Goal: Task Accomplishment & Management: Manage account settings

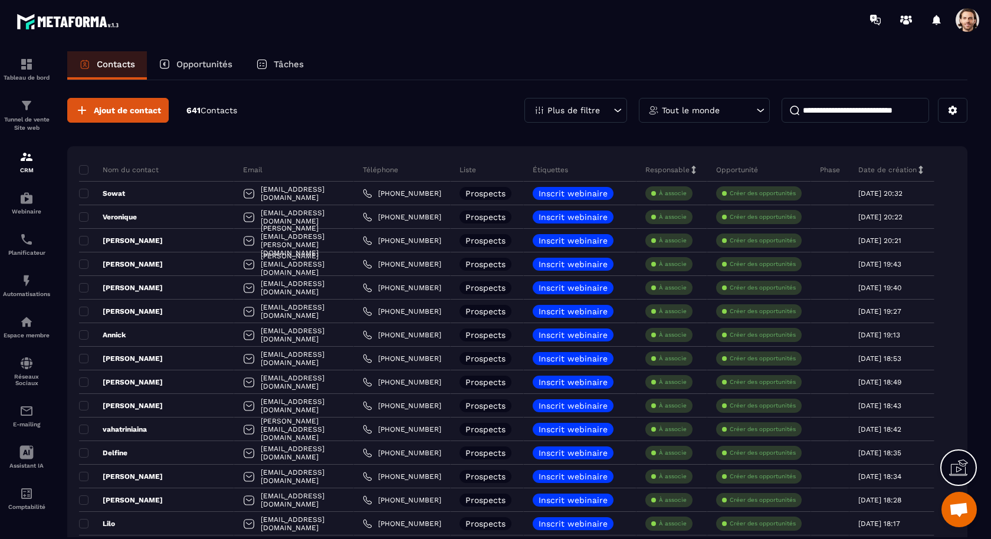
click at [617, 110] on icon at bounding box center [618, 111] width 7 height 4
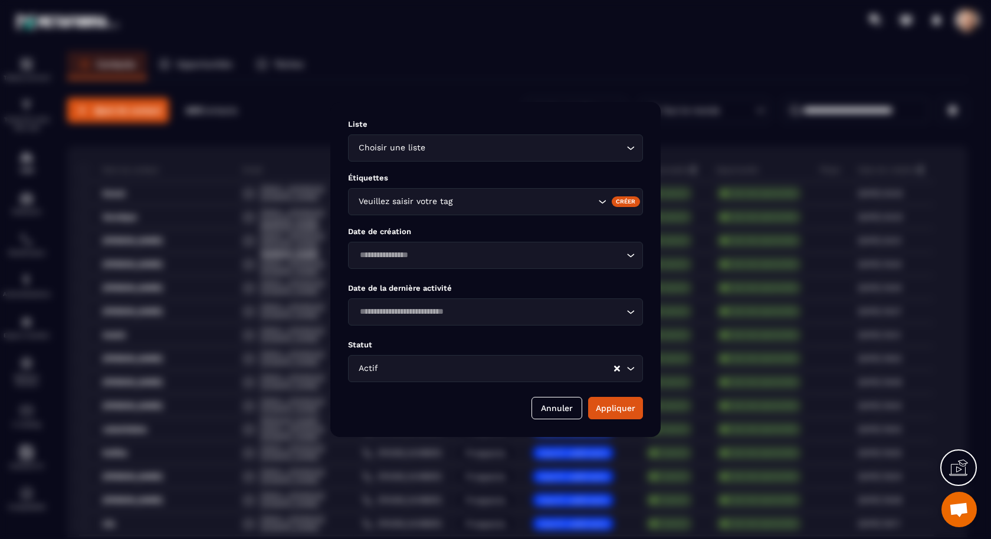
click at [507, 367] on input "Search for option" at bounding box center [497, 368] width 232 height 13
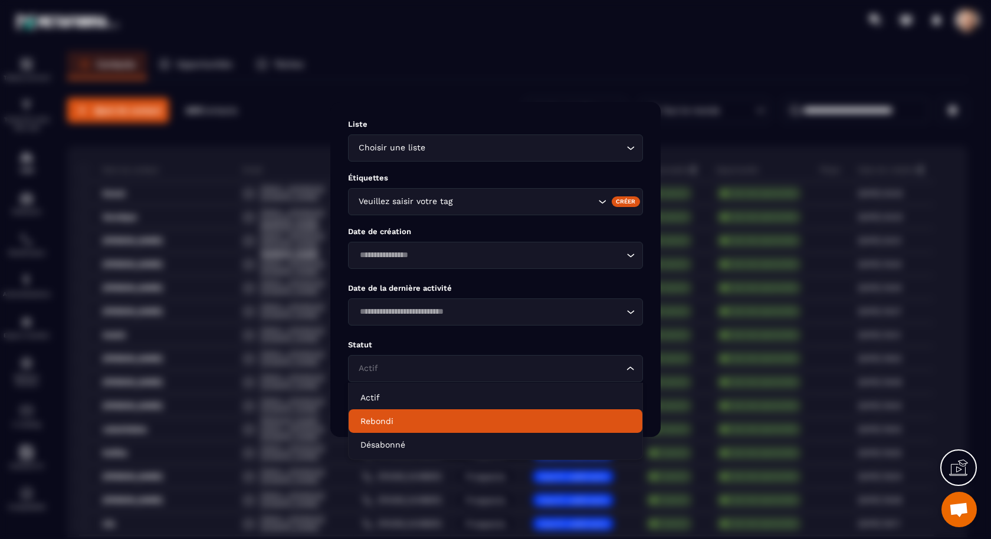
click at [489, 424] on p "Rebondi" at bounding box center [496, 421] width 270 height 12
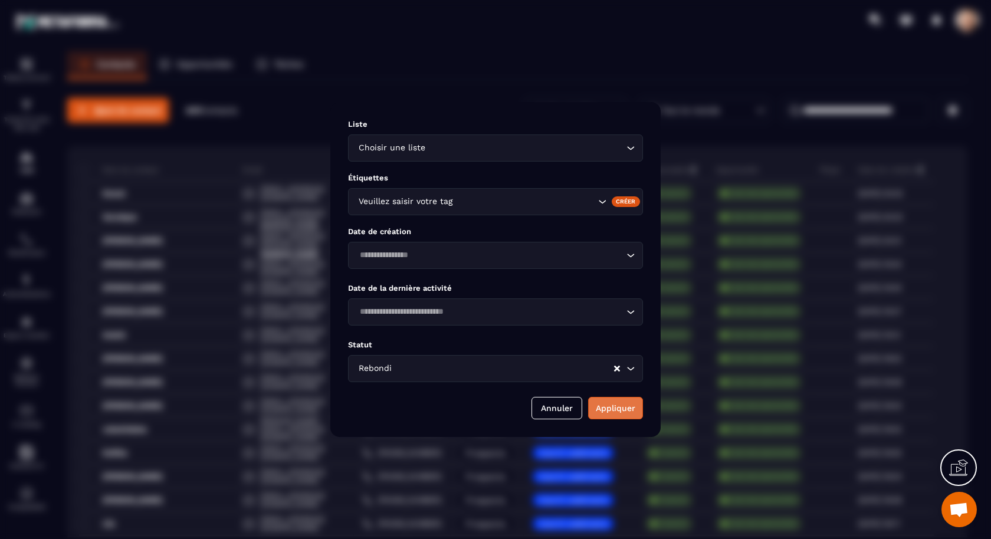
click at [620, 405] on button "Appliquer" at bounding box center [615, 408] width 55 height 22
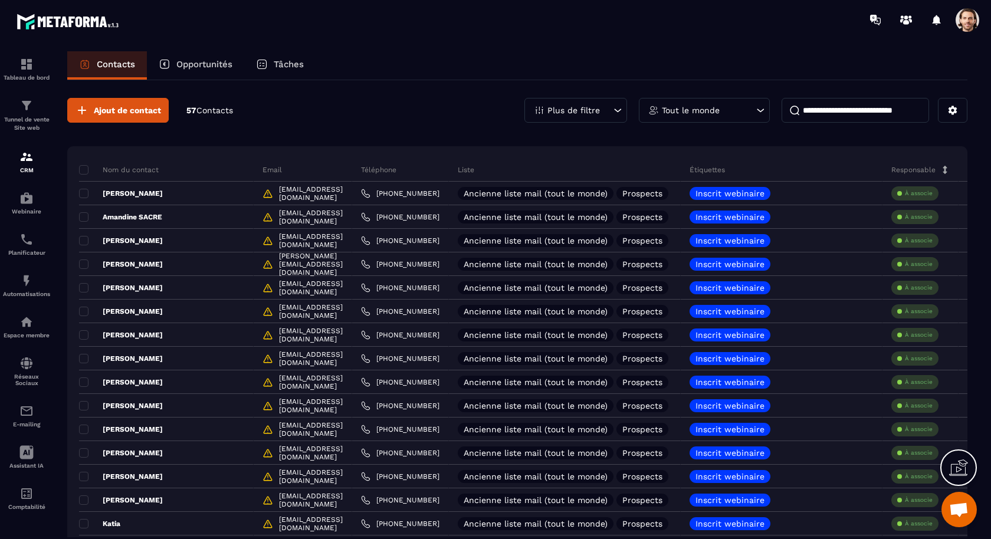
click at [620, 112] on icon at bounding box center [618, 110] width 12 height 12
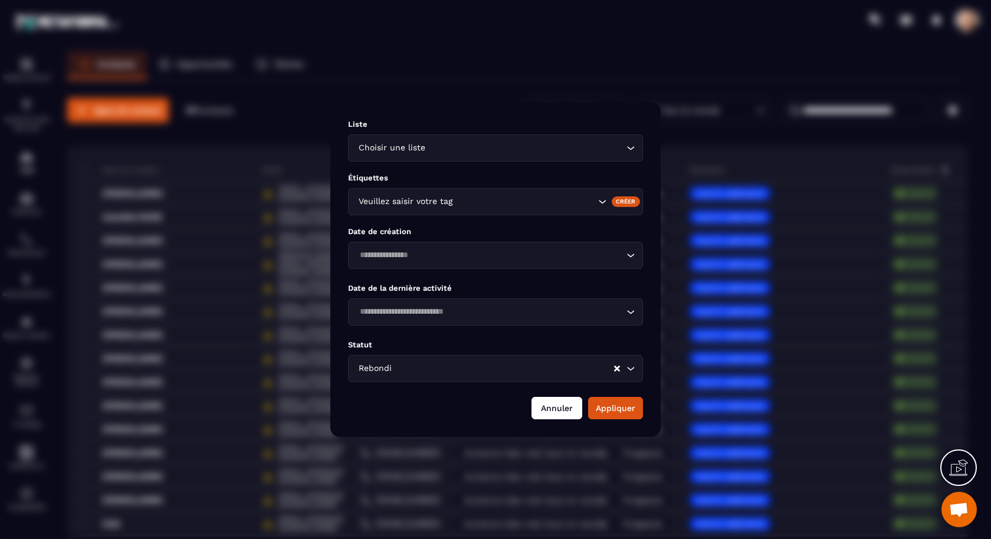
click at [557, 408] on button "Annuler" at bounding box center [557, 408] width 51 height 22
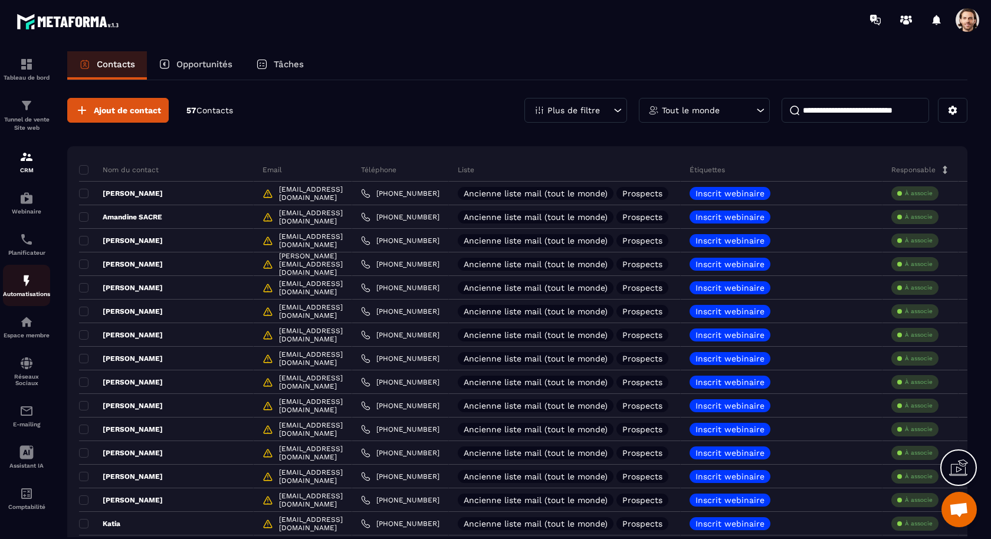
click at [28, 281] on img at bounding box center [26, 281] width 14 height 14
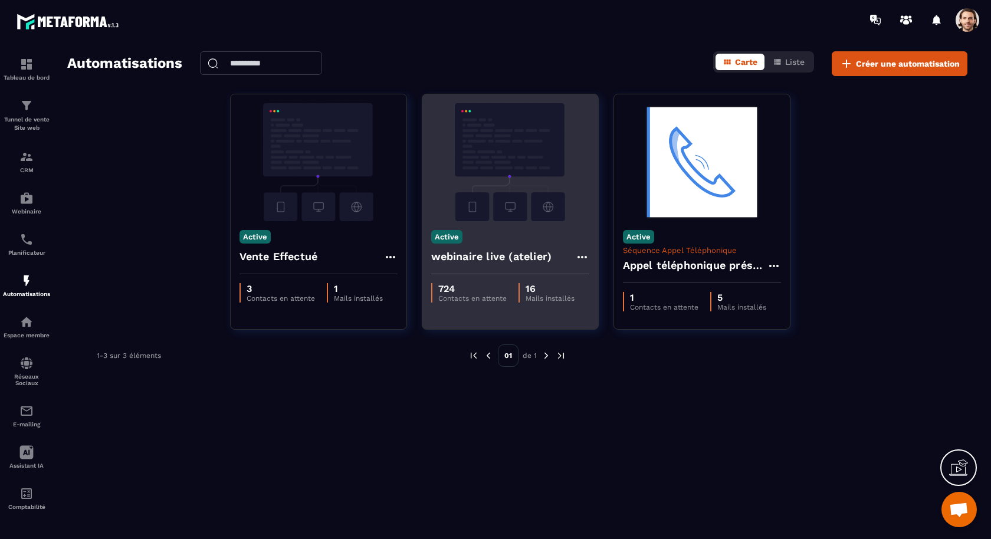
click at [499, 260] on h4 "webinaire live (atelier)" at bounding box center [491, 256] width 121 height 17
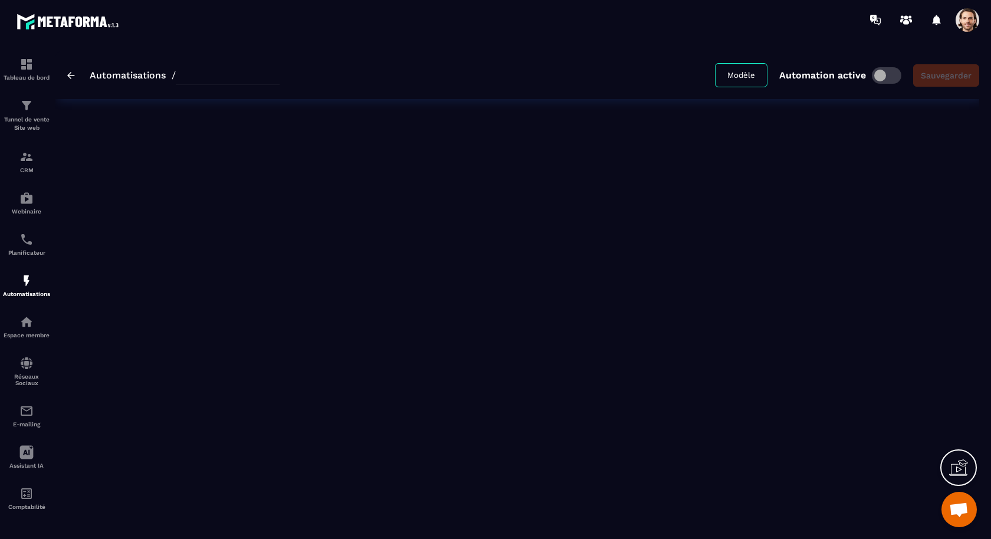
type input "**********"
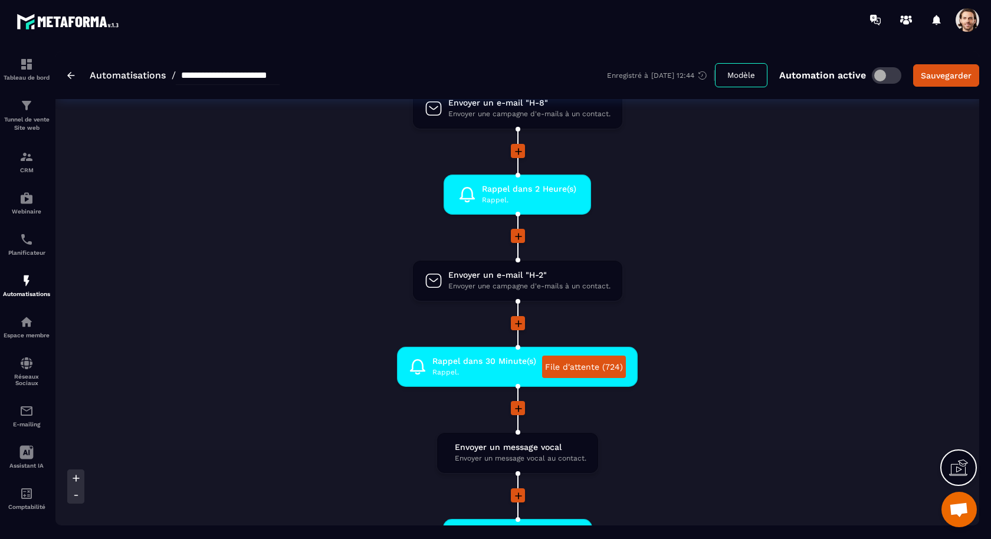
scroll to position [906, 0]
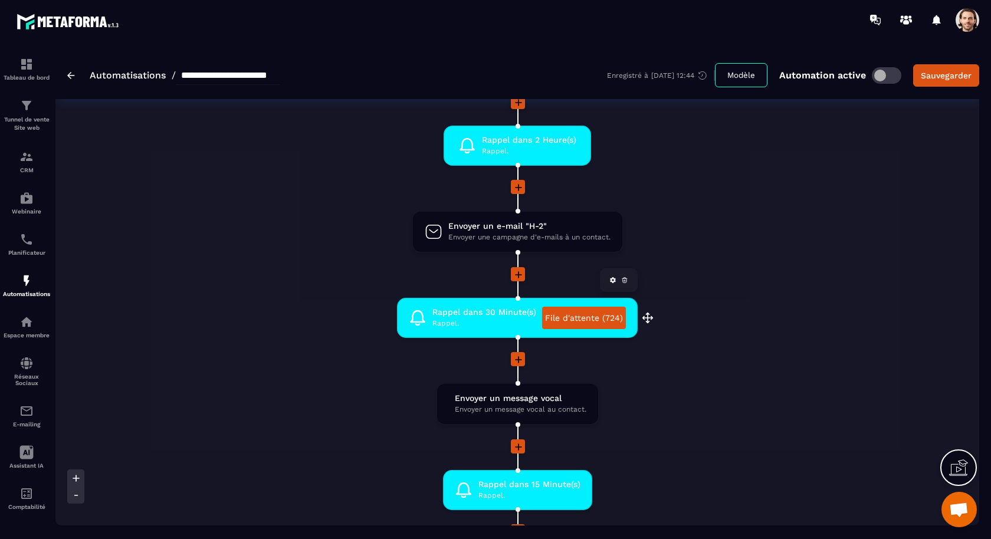
click at [598, 310] on link "File d'attente (724)" at bounding box center [584, 318] width 84 height 22
